Goal: Book appointment/travel/reservation

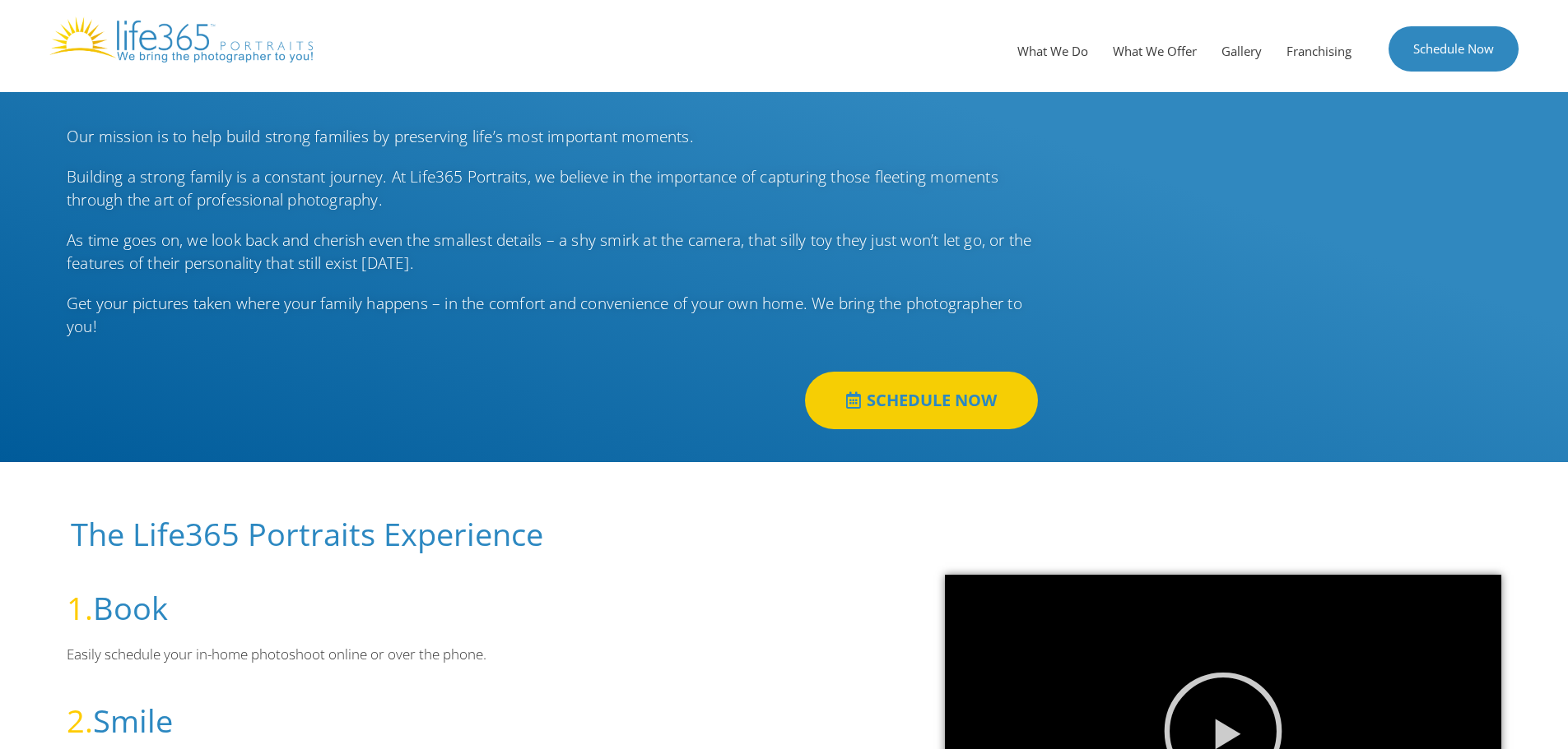
scroll to position [82, 0]
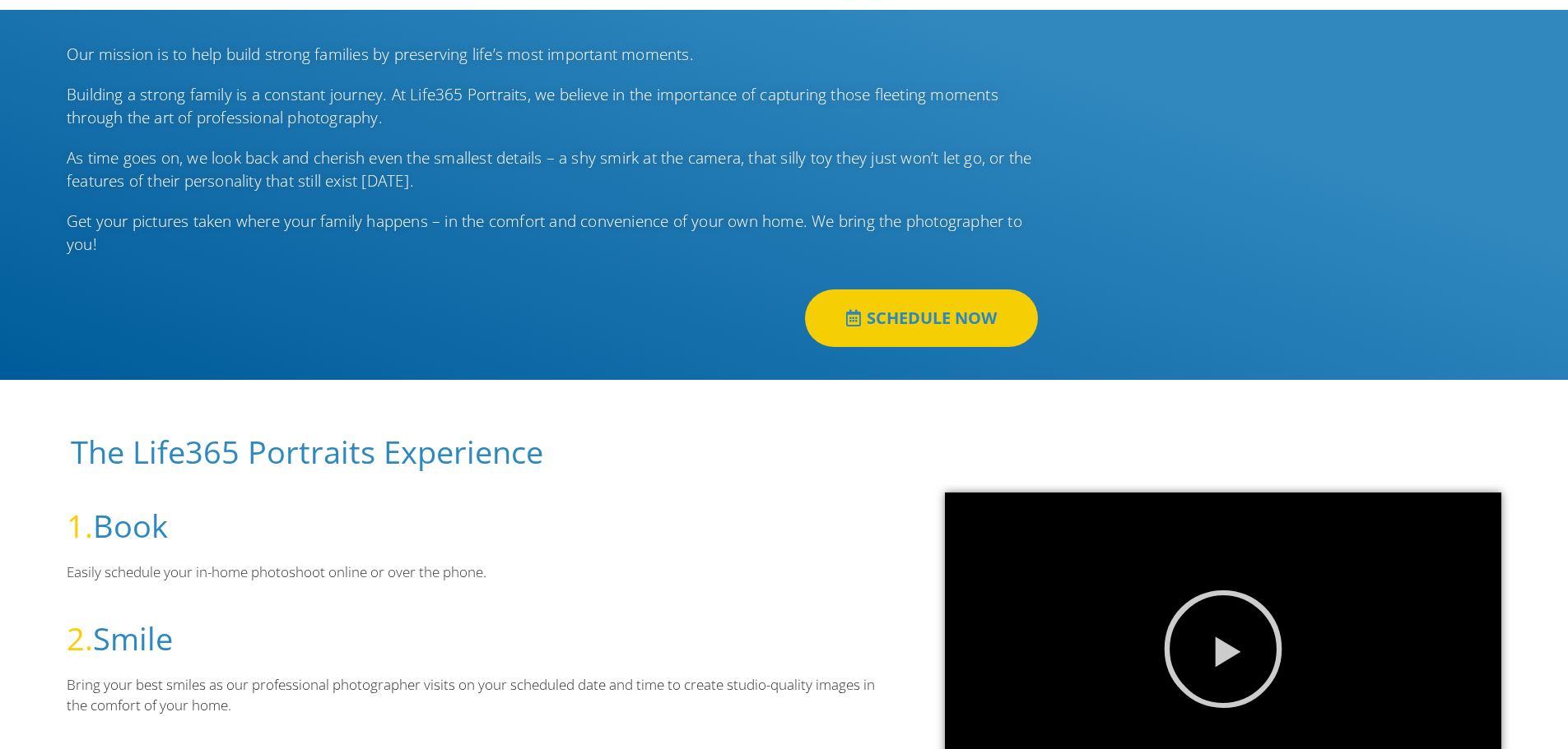
click at [925, 310] on span "SCHEDULE NOW" at bounding box center [931, 318] width 130 height 16
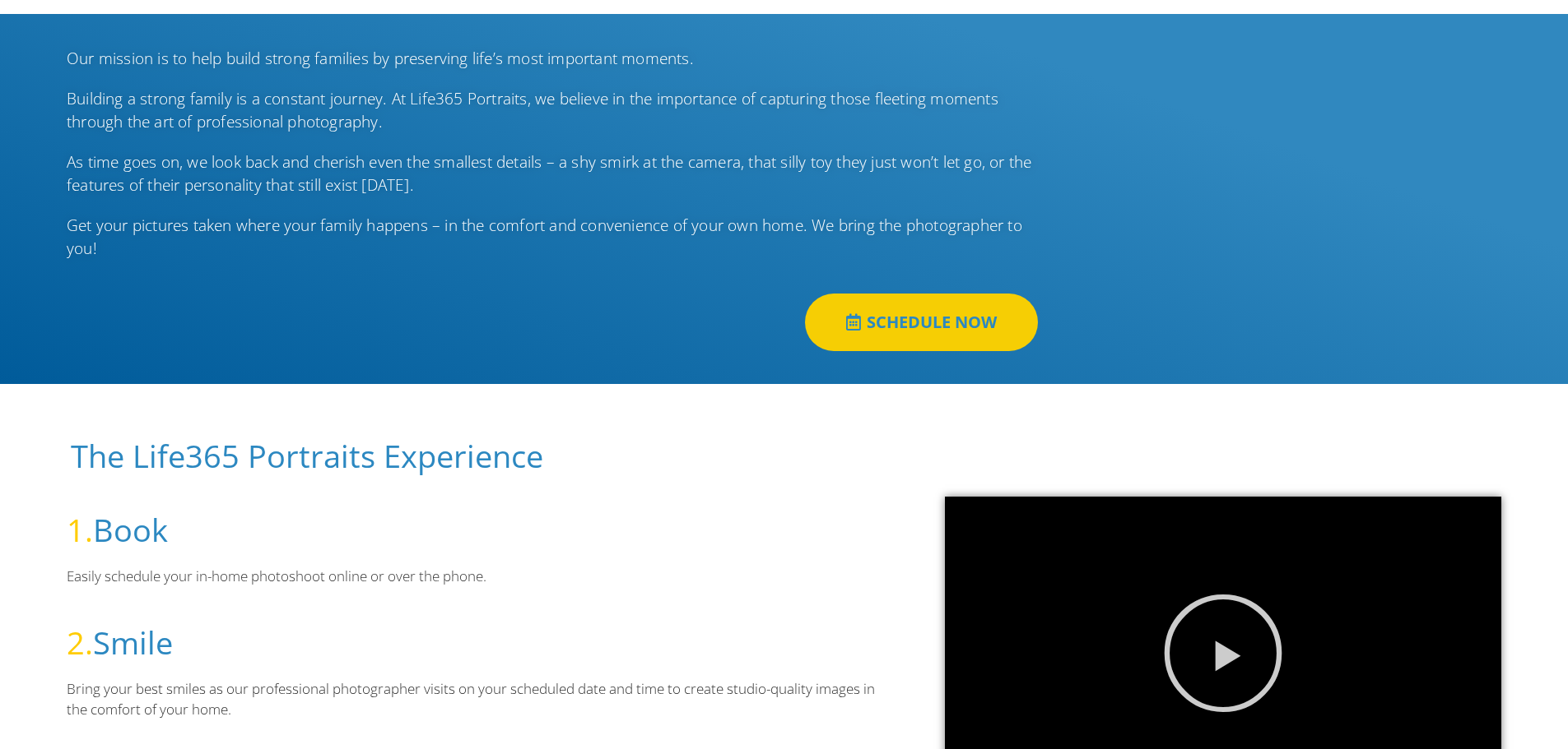
scroll to position [0, 0]
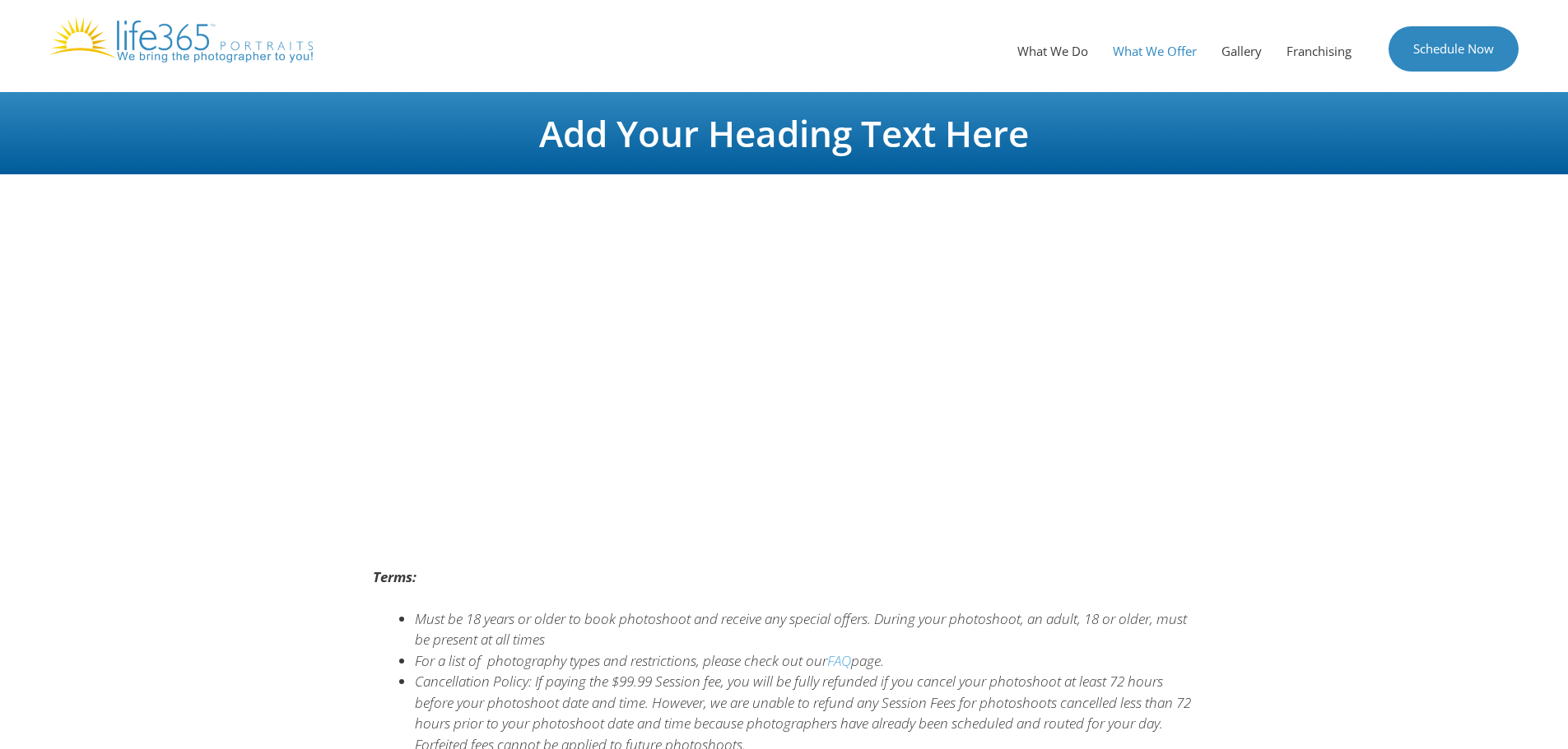
click at [1152, 50] on link "What We Offer" at bounding box center [1154, 50] width 108 height 49
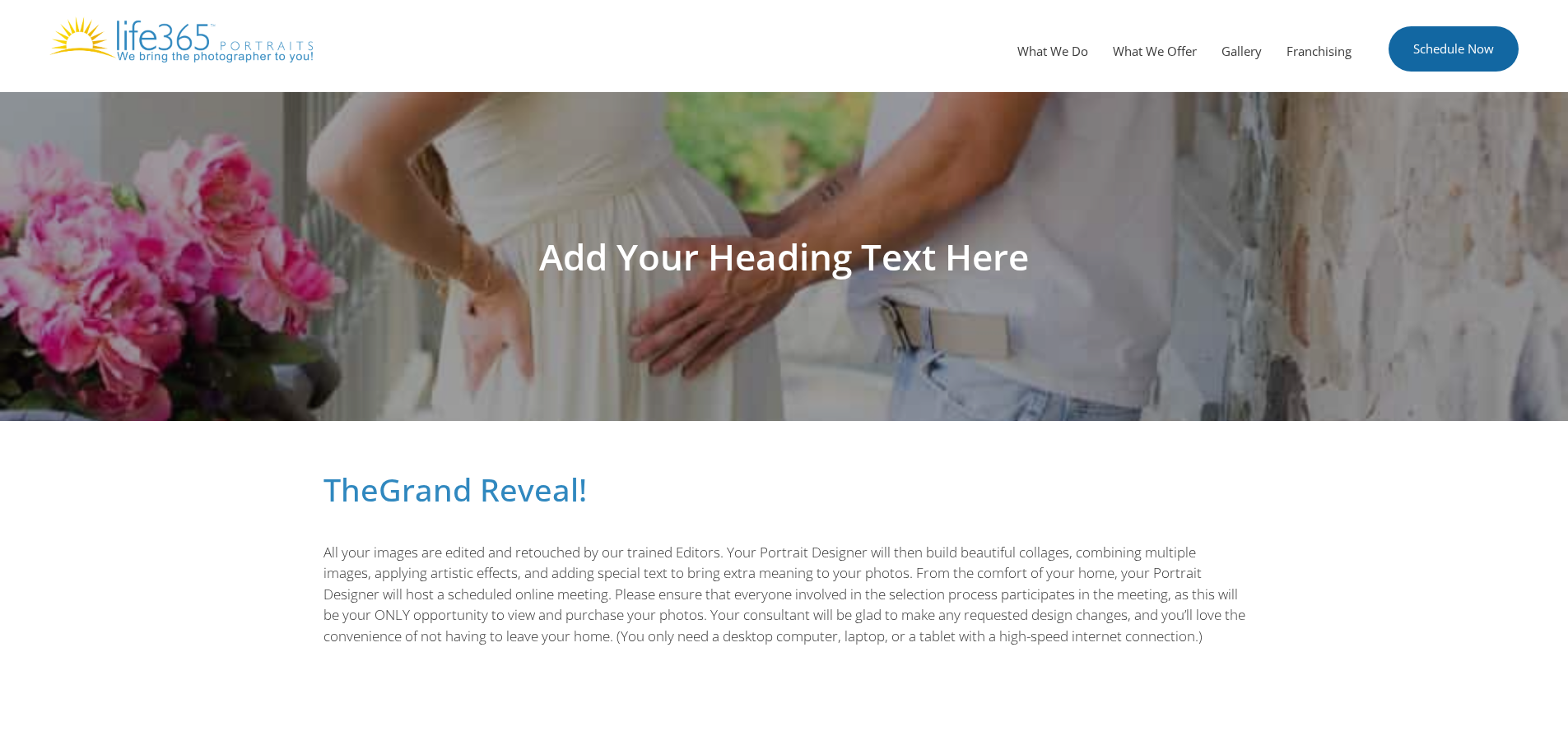
click at [1468, 50] on link "Schedule Now" at bounding box center [1454, 49] width 130 height 45
